Goal: Check status: Check status

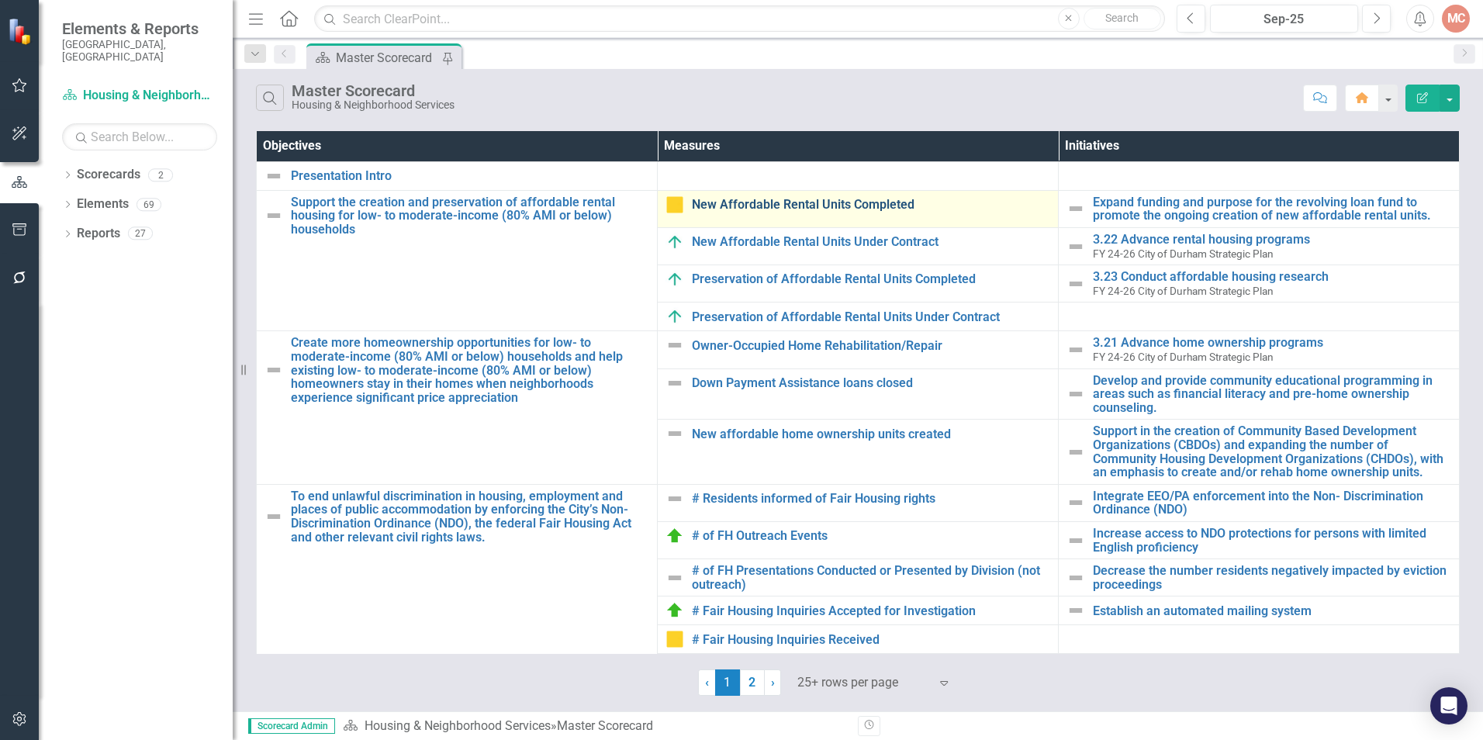
click at [806, 209] on link "New Affordable Rental Units Completed" at bounding box center [871, 205] width 358 height 14
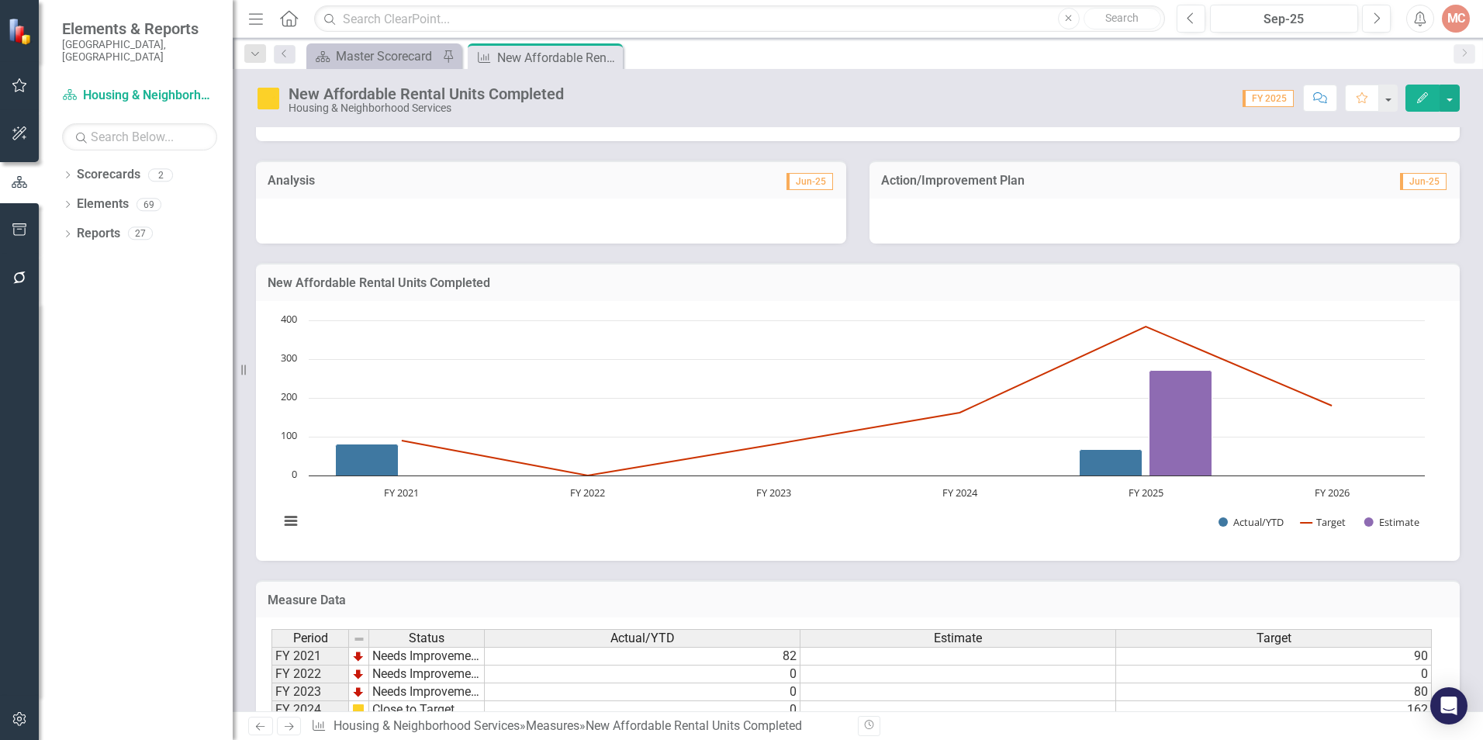
scroll to position [694, 0]
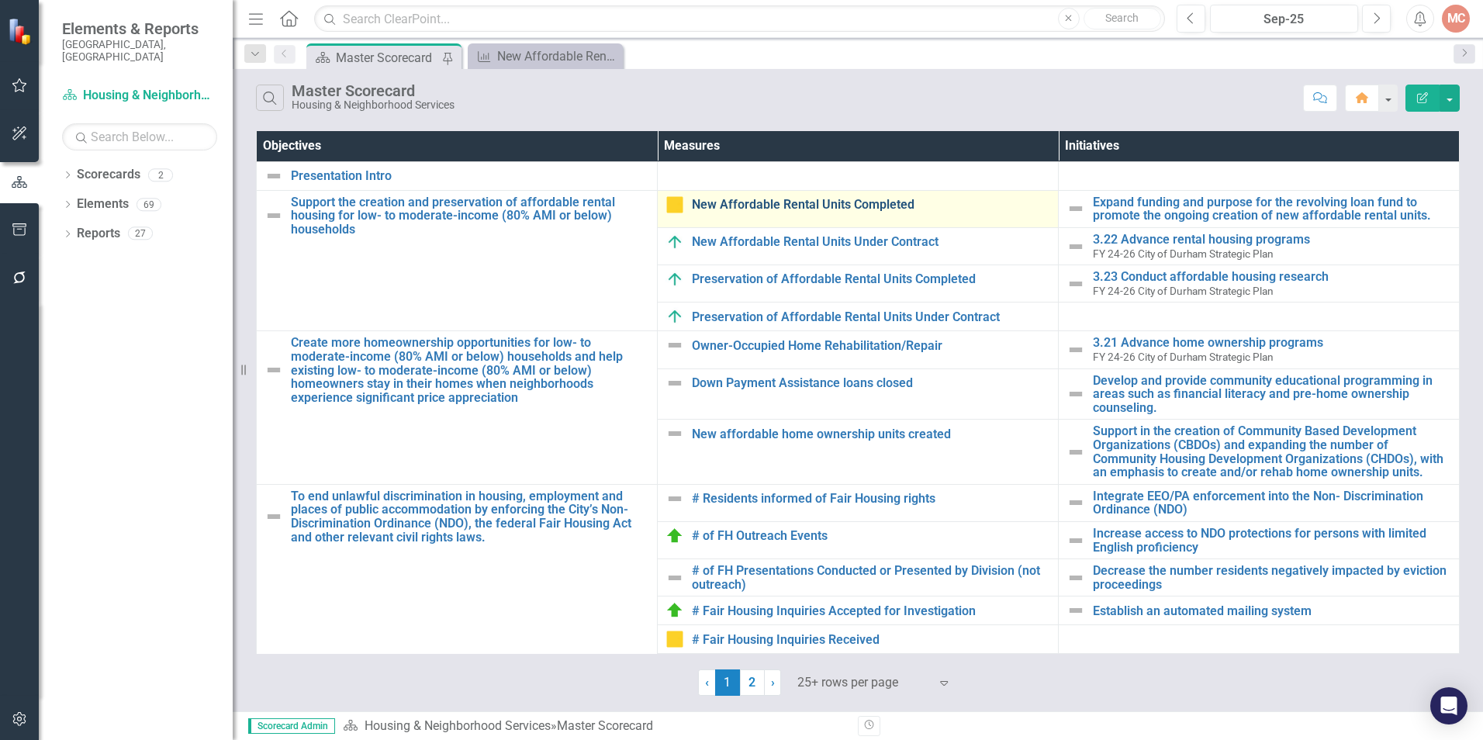
click at [775, 201] on link "New Affordable Rental Units Completed" at bounding box center [871, 205] width 358 height 14
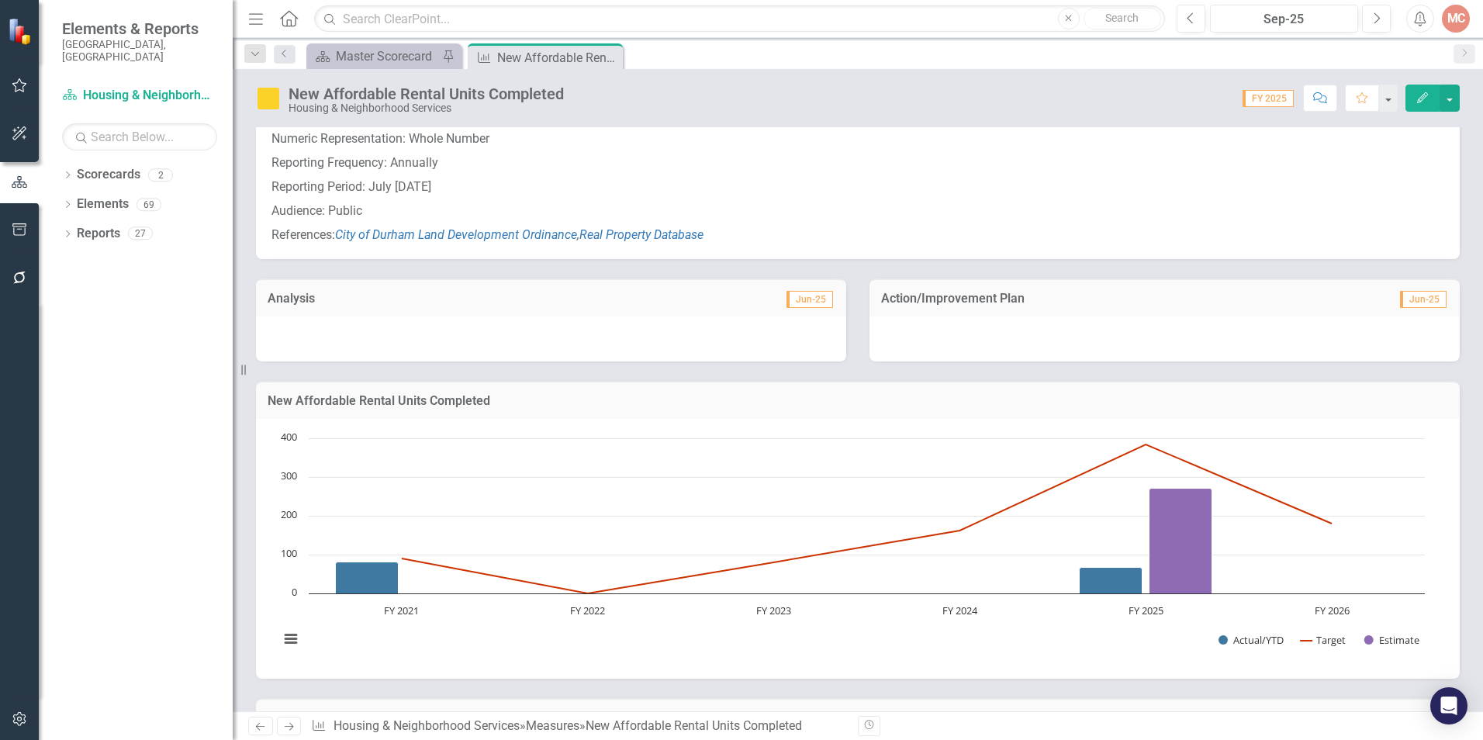
scroll to position [461, 0]
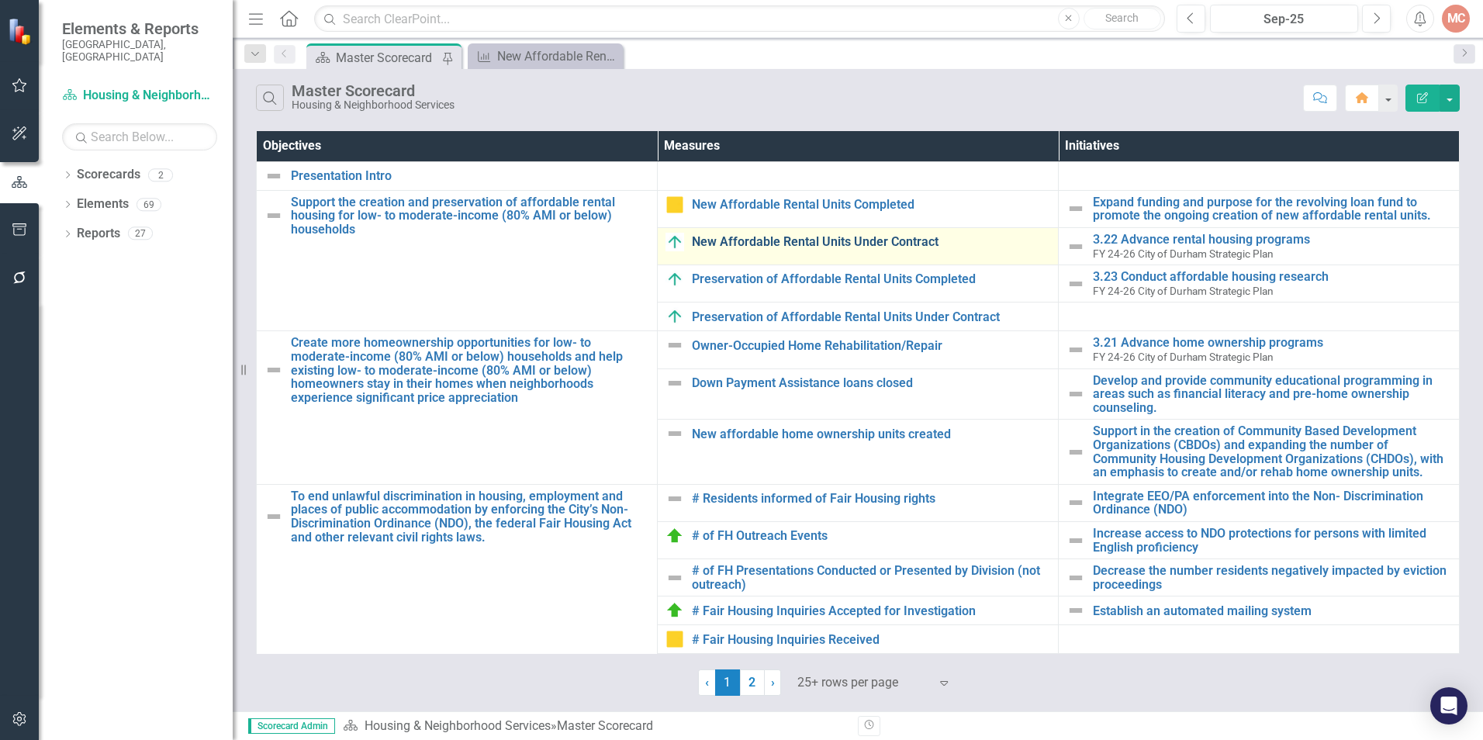
click at [867, 235] on link "New Affordable Rental Units Under Contract" at bounding box center [871, 242] width 358 height 14
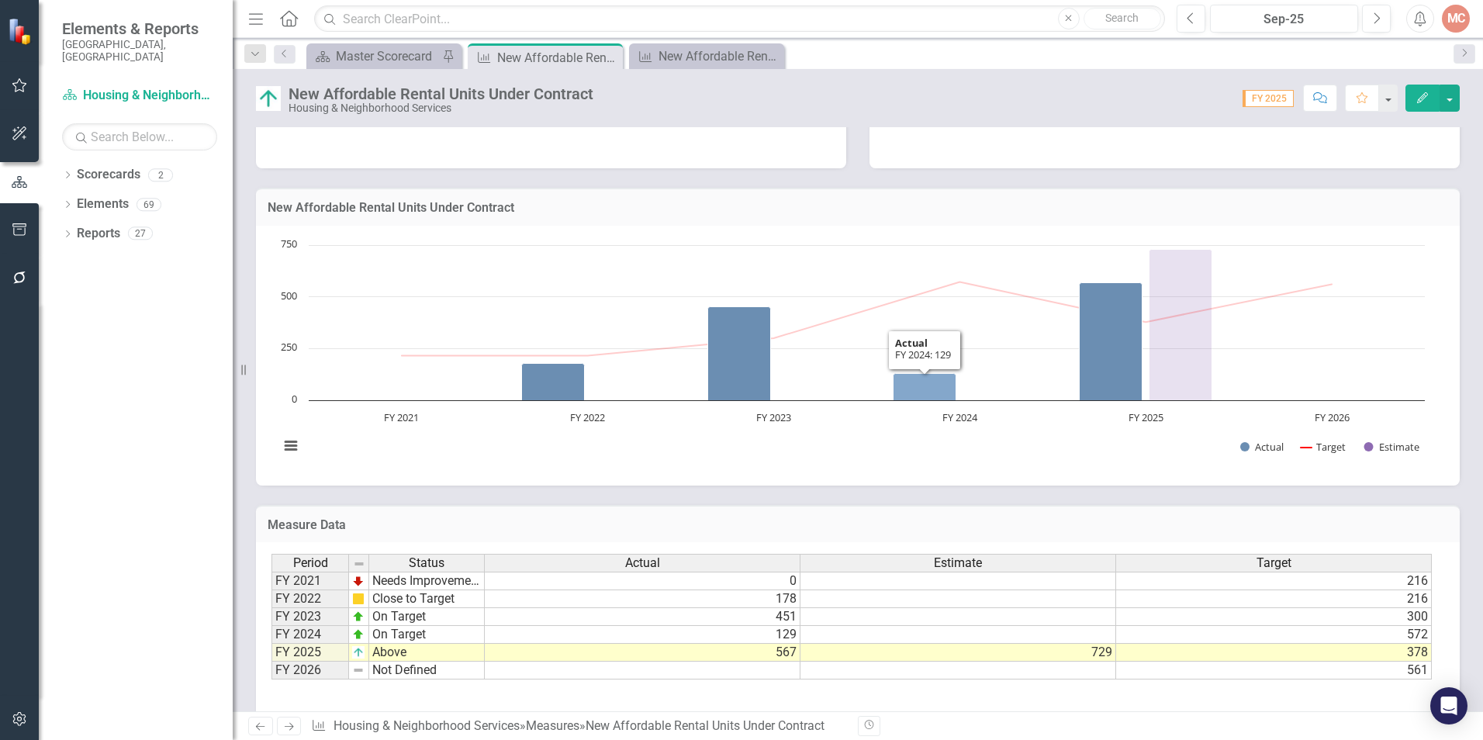
scroll to position [690, 0]
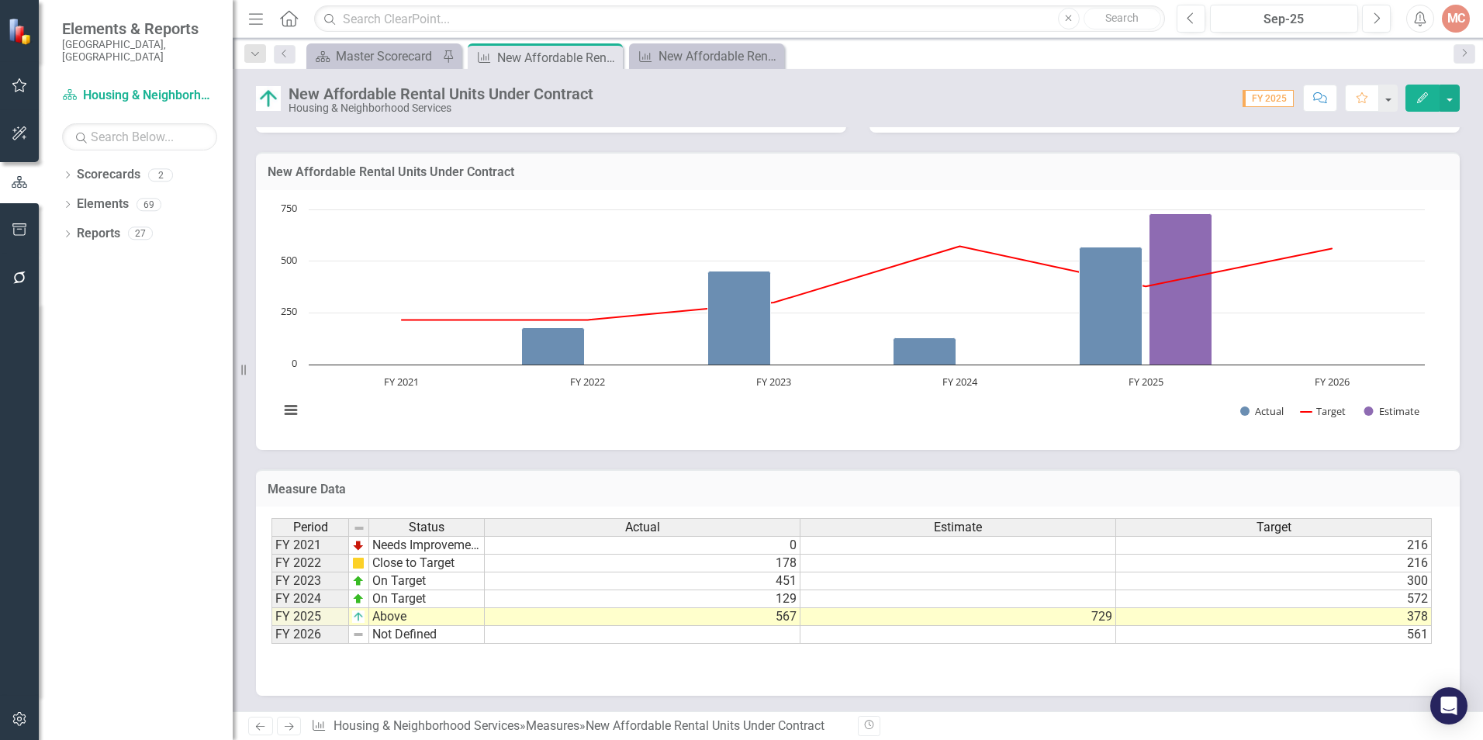
click at [783, 562] on td "178" at bounding box center [643, 564] width 316 height 18
click at [778, 577] on td "451" at bounding box center [643, 582] width 316 height 18
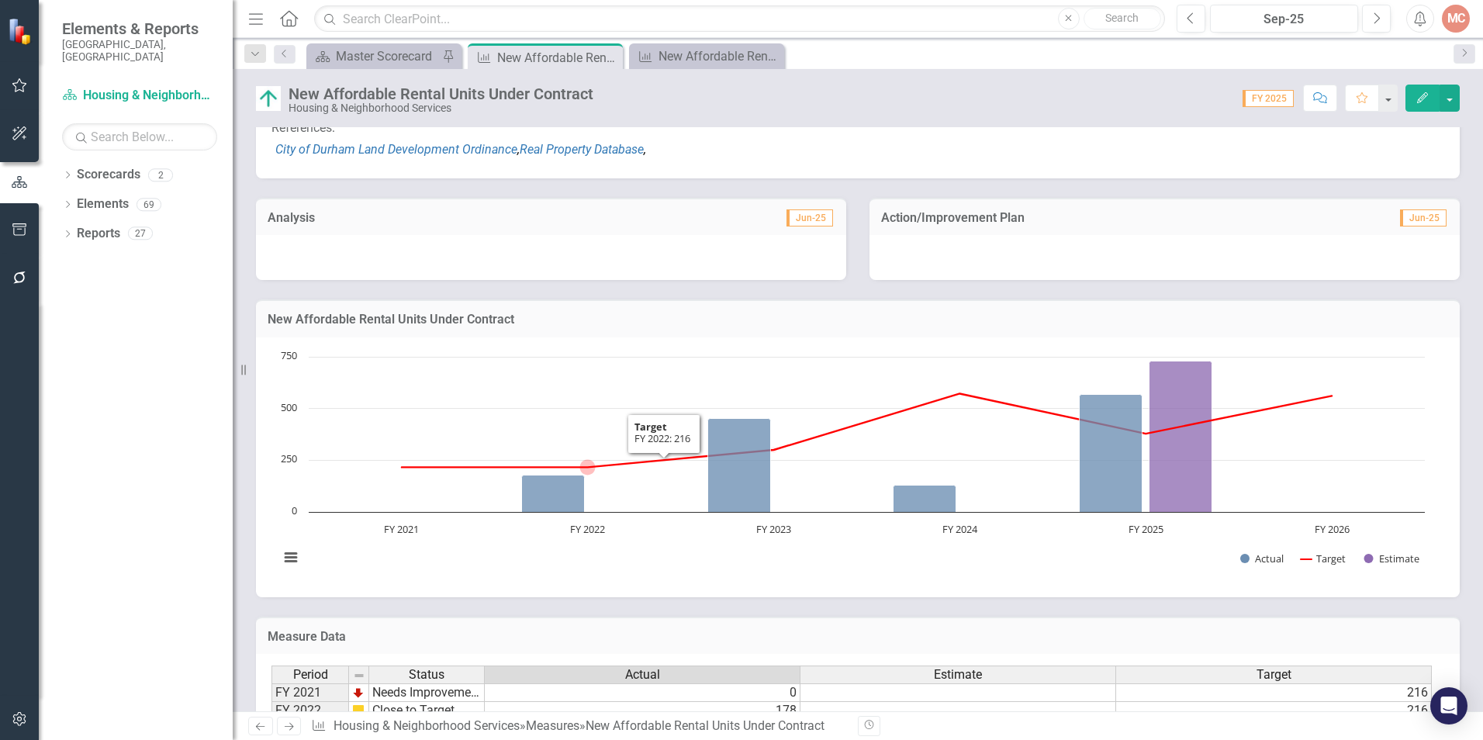
scroll to position [302, 0]
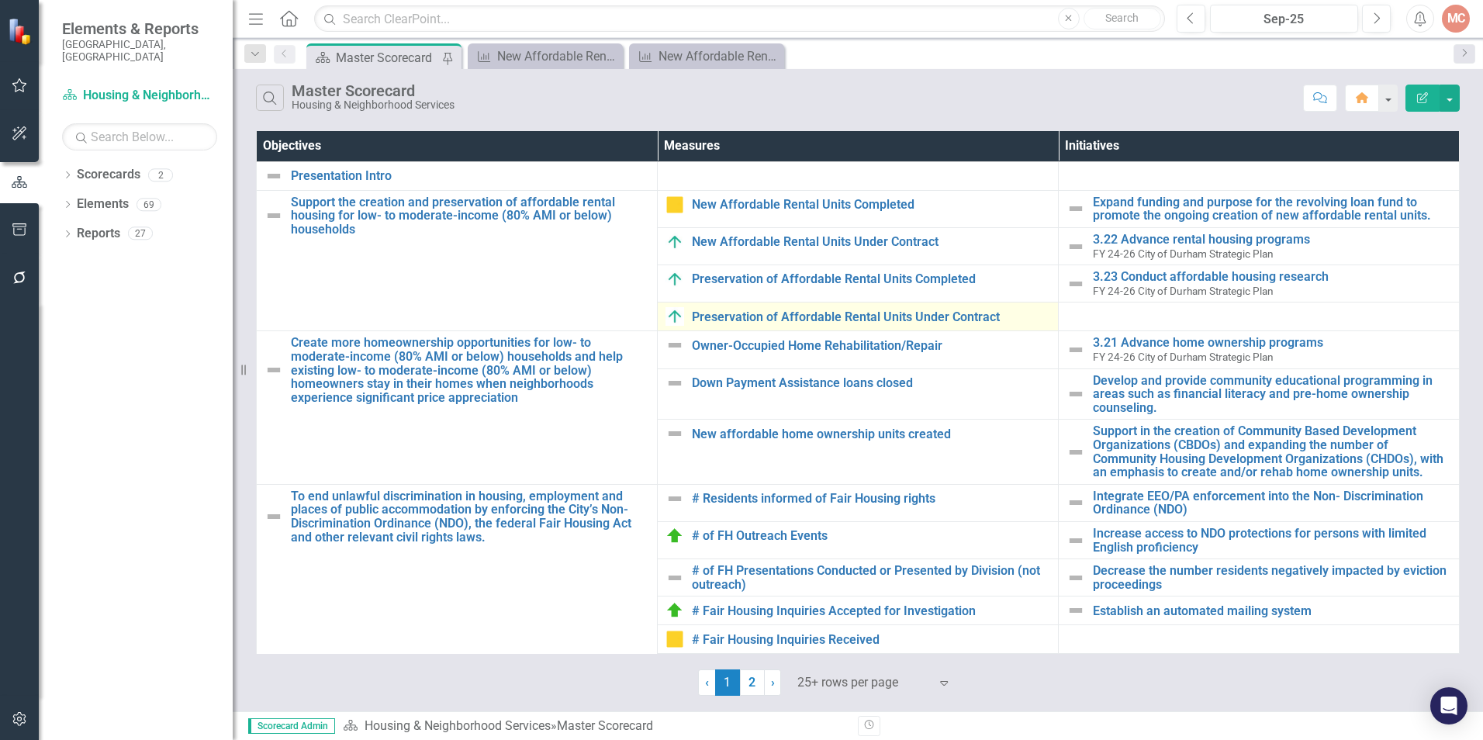
click at [782, 306] on td "Preservation of Affordable Rental Units Under Contract Edit Edit Measure Link O…" at bounding box center [858, 317] width 401 height 29
click at [778, 317] on link "Preservation of Affordable Rental Units Under Contract" at bounding box center [871, 317] width 358 height 14
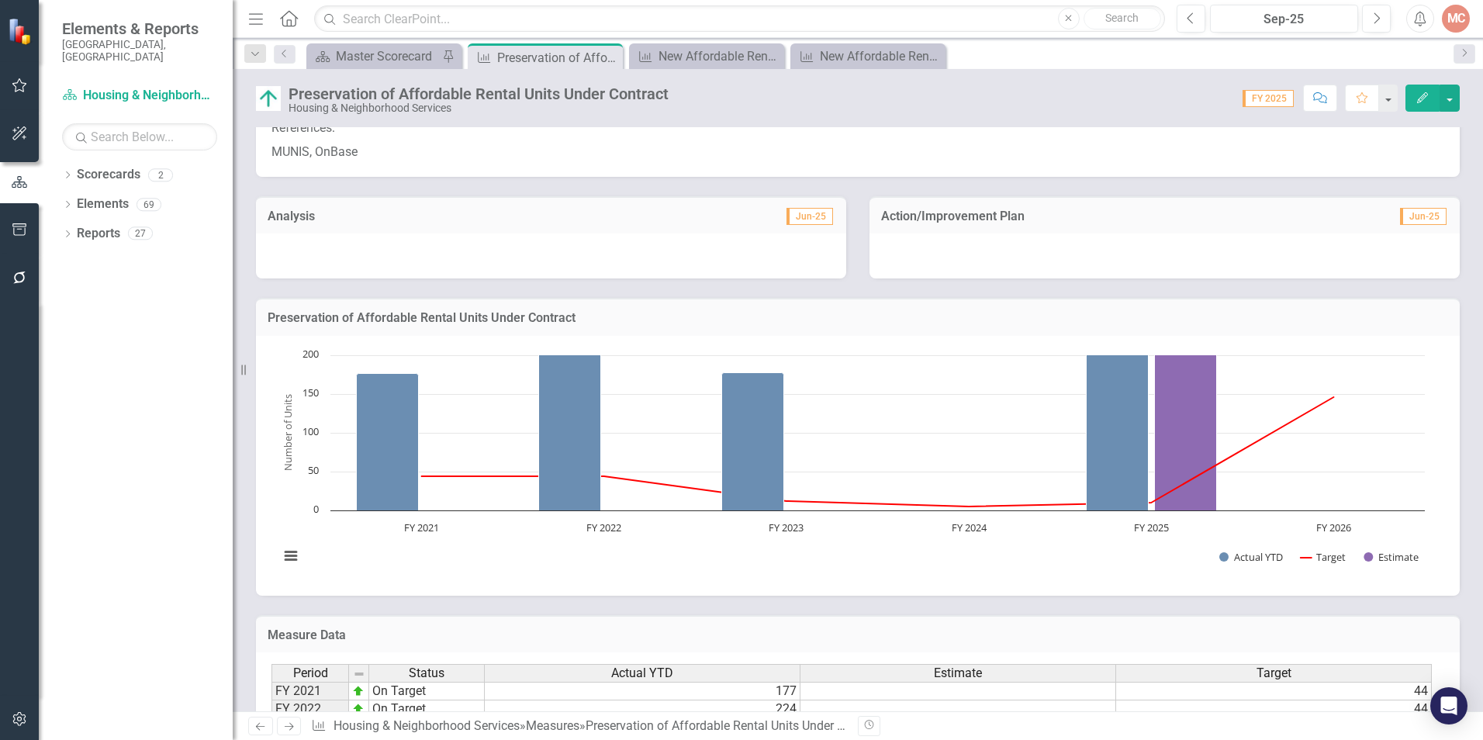
scroll to position [694, 0]
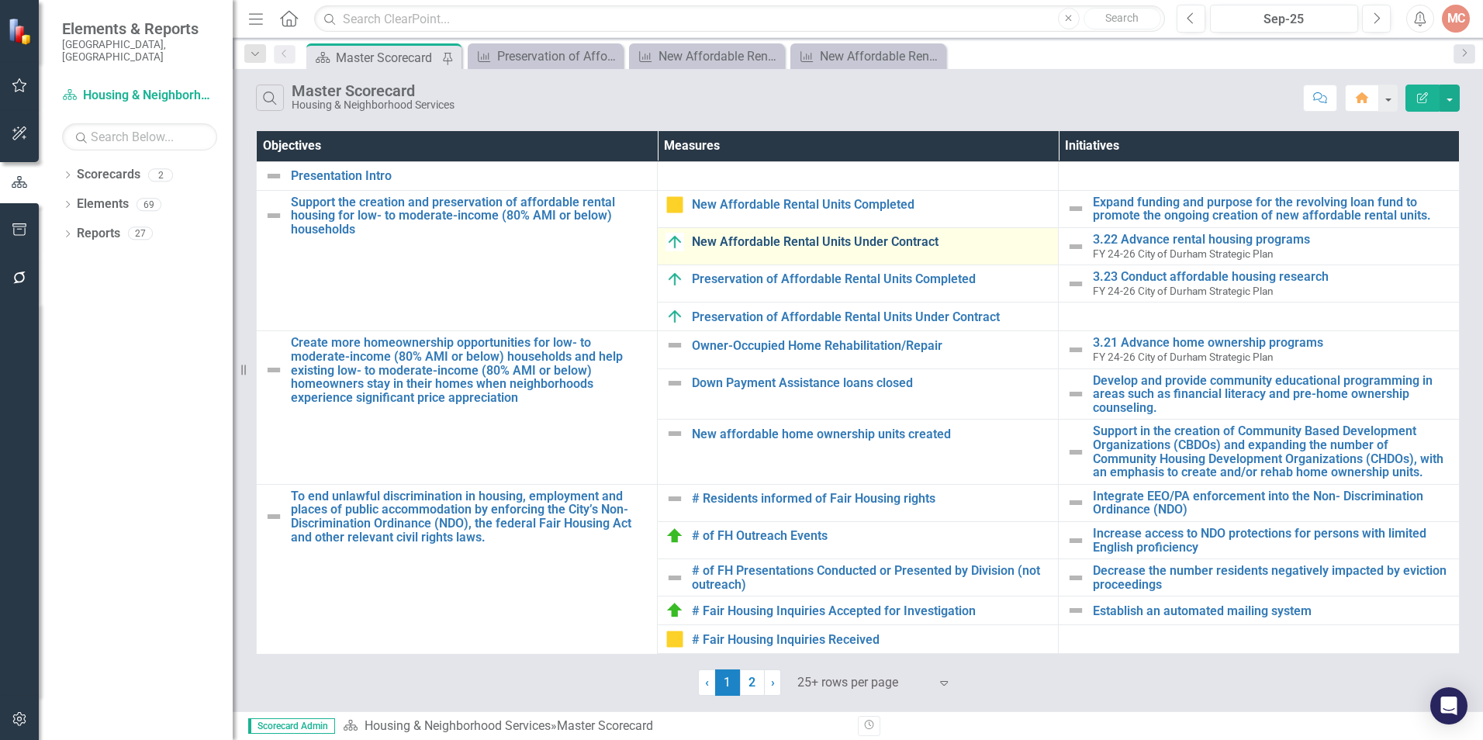
click at [835, 244] on link "New Affordable Rental Units Under Contract" at bounding box center [871, 242] width 358 height 14
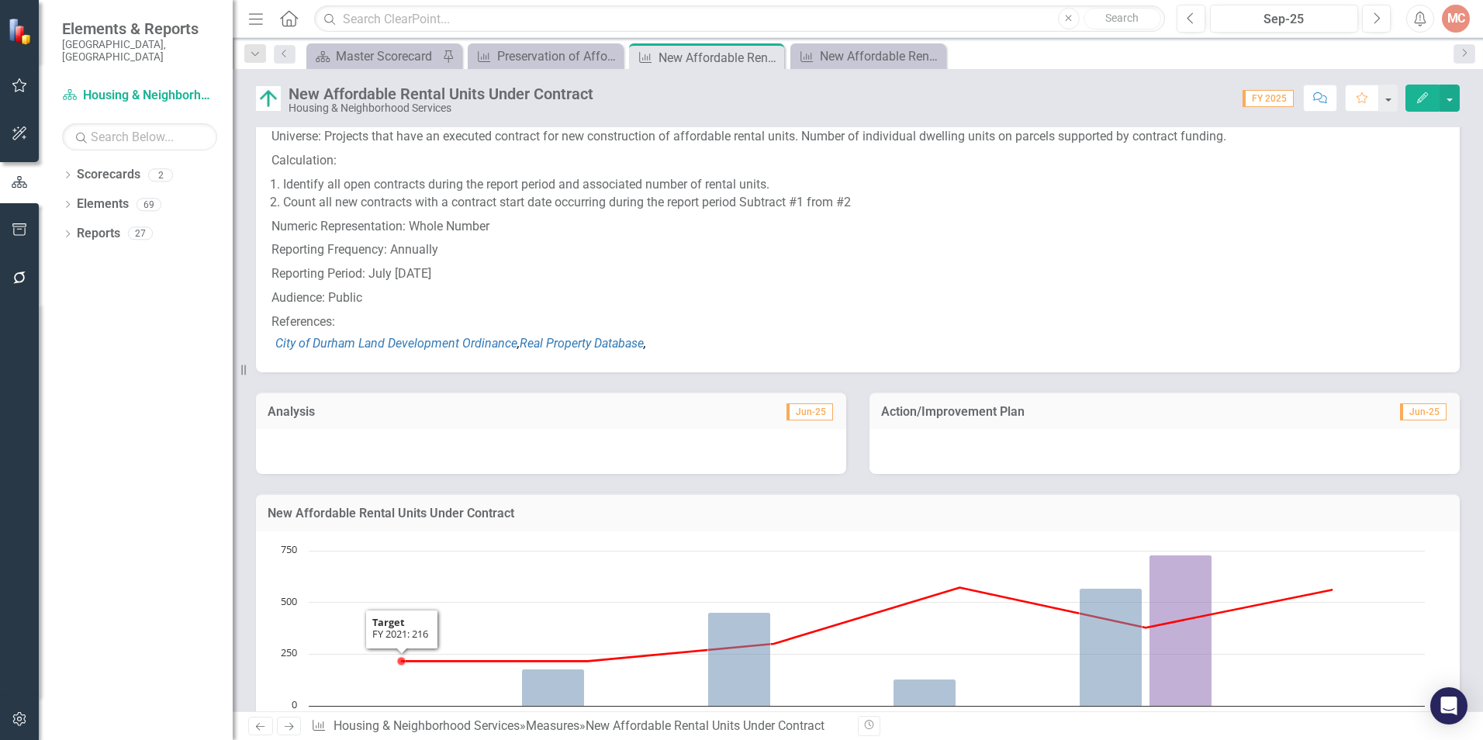
scroll to position [302, 0]
